Goal: Information Seeking & Learning: Understand process/instructions

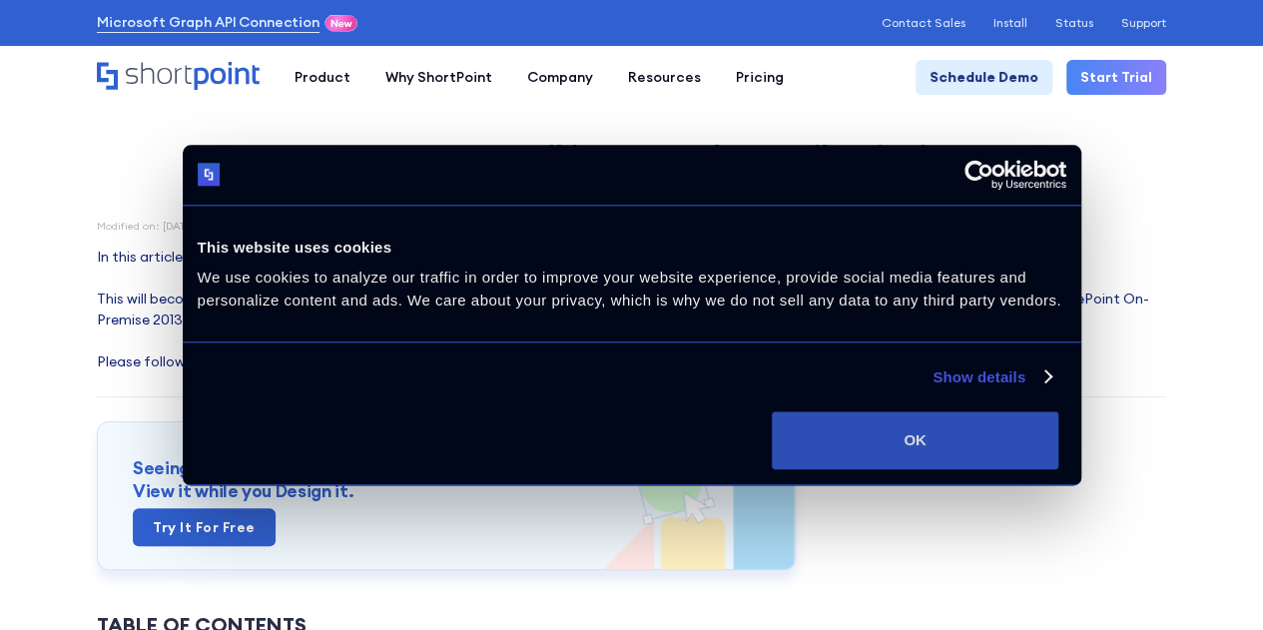
click at [1058, 456] on button "OK" at bounding box center [915, 440] width 287 height 58
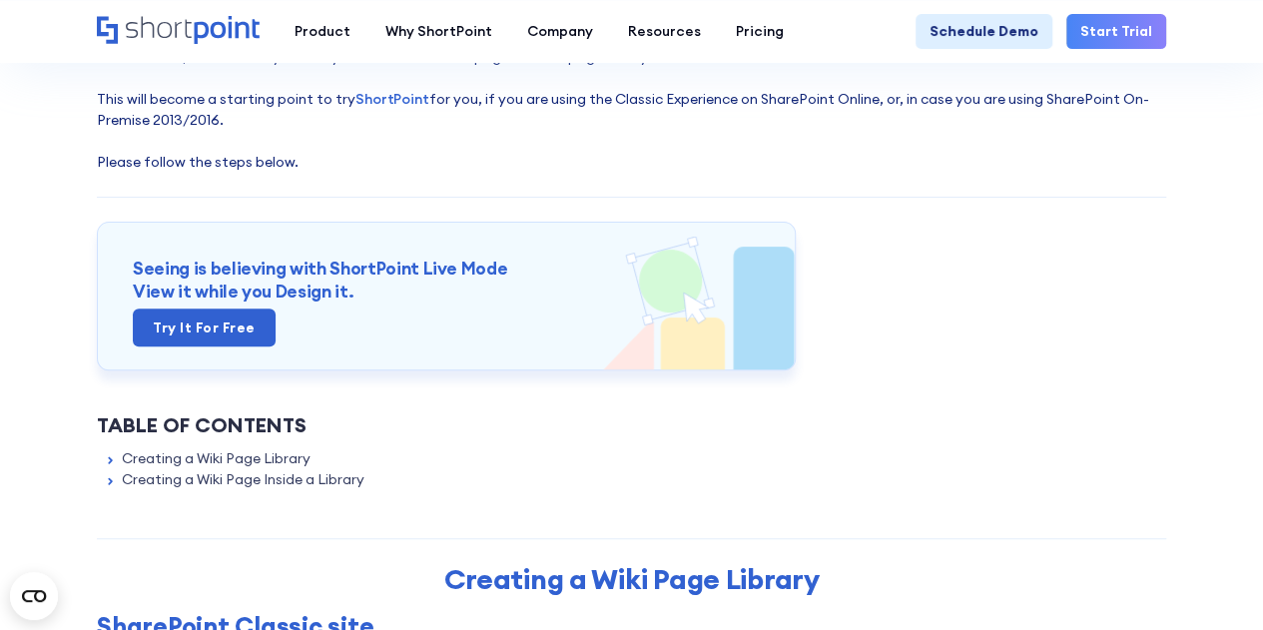
scroll to position [100, 0]
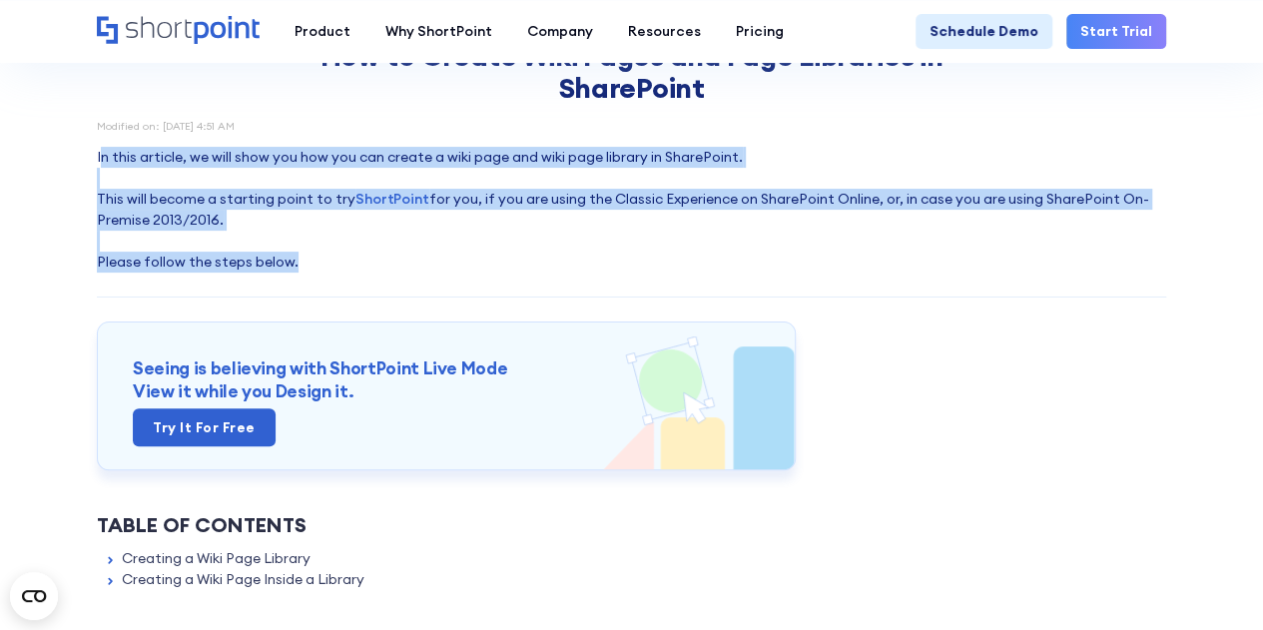
drag, startPoint x: 101, startPoint y: 158, endPoint x: 1023, endPoint y: 275, distance: 929.8
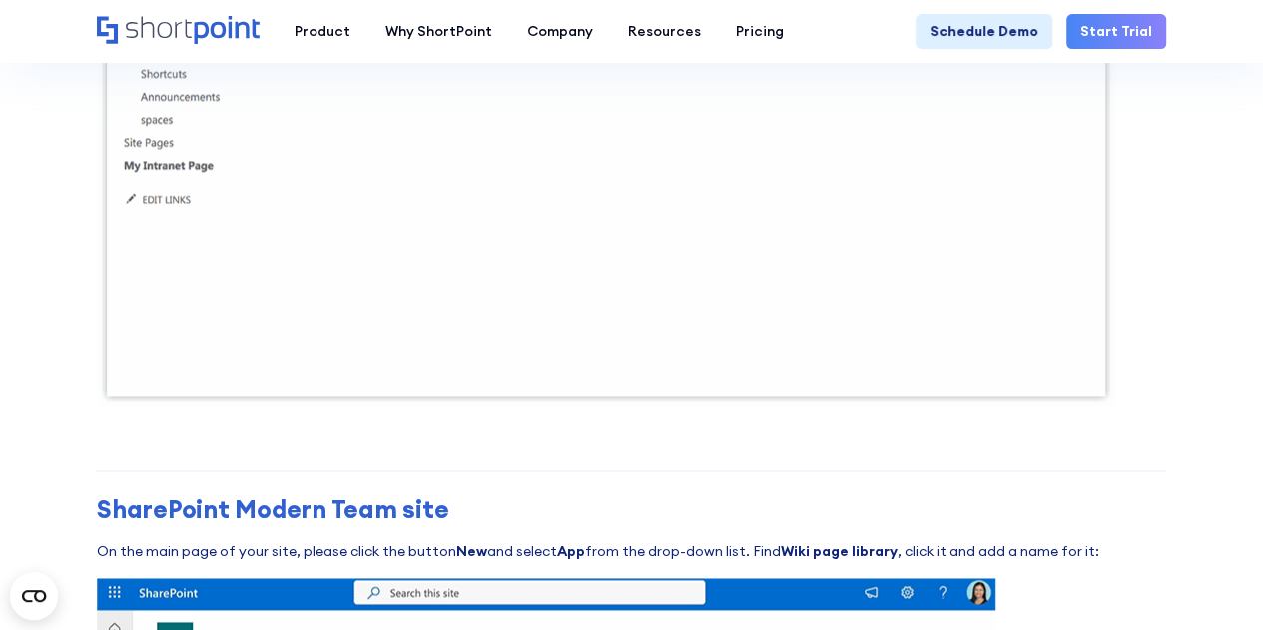
scroll to position [799, 0]
